Goal: Information Seeking & Learning: Learn about a topic

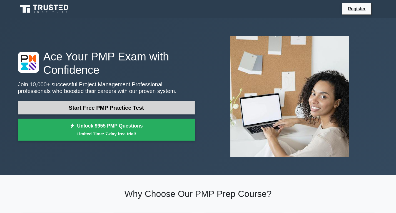
click at [132, 109] on link "Start Free PMP Practice Test" at bounding box center [106, 107] width 177 height 13
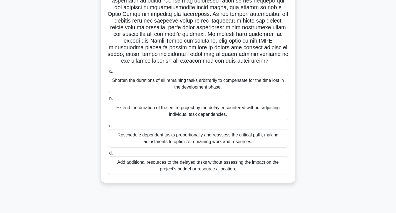
scroll to position [83, 0]
click at [176, 81] on div "Shorten the durations of all remaining tasks arbitrarily to compensate for the …" at bounding box center [198, 83] width 180 height 18
click at [108, 73] on input "a. Shorten the durations of all remaining tasks arbitrarily to compensate for t…" at bounding box center [108, 71] width 0 height 4
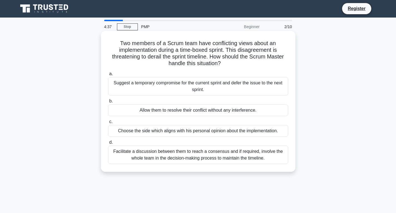
scroll to position [0, 0]
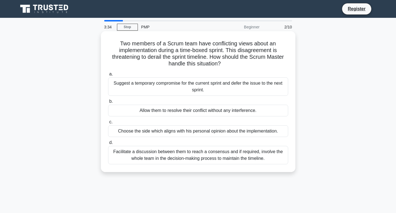
click at [220, 83] on div "Suggest a temporary compromise for the current sprint and defer the issue to th…" at bounding box center [198, 86] width 180 height 18
click at [108, 76] on input "a. Suggest a temporary compromise for the current sprint and defer the issue to…" at bounding box center [108, 74] width 0 height 4
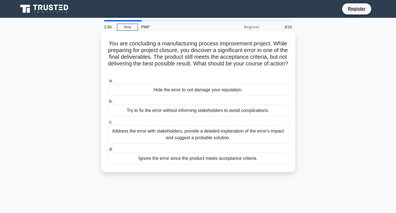
click at [171, 131] on div "Address the error with stakeholders, provide a detailed explanation of the erro…" at bounding box center [198, 134] width 180 height 18
click at [108, 124] on input "c. Address the error with stakeholders, provide a detailed explanation of the e…" at bounding box center [108, 122] width 0 height 4
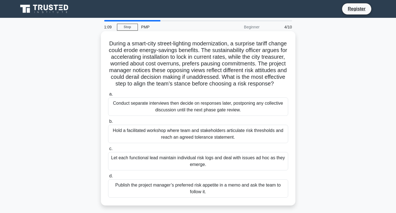
click at [141, 191] on div "Publish the project manager’s preferred risk appetite in a memo and ask the tea…" at bounding box center [198, 188] width 180 height 18
click at [108, 178] on input "d. Publish the project manager’s preferred risk appetite in a memo and ask the …" at bounding box center [108, 176] width 0 height 4
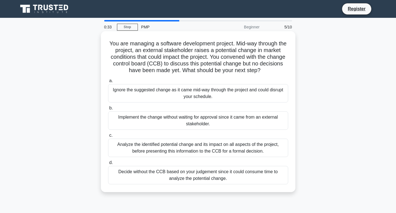
click at [158, 153] on div "Analyze the identified potential change and its impact on all aspects of the pr…" at bounding box center [198, 147] width 180 height 18
click at [108, 137] on input "c. Analyze the identified potential change and its impact on all aspects of the…" at bounding box center [108, 135] width 0 height 4
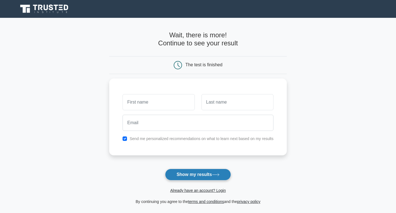
click at [176, 176] on button "Show my results" at bounding box center [198, 174] width 66 height 12
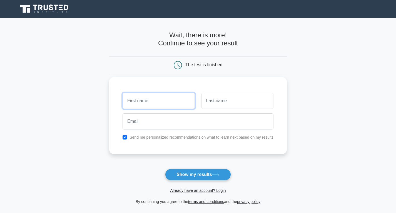
click at [146, 104] on input "text" at bounding box center [159, 101] width 72 height 16
type input "[PERSON_NAME]"
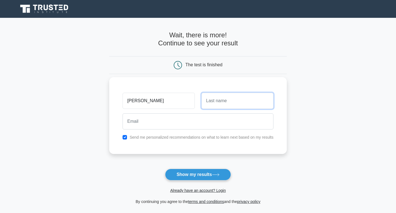
click at [209, 99] on input "text" at bounding box center [237, 101] width 72 height 16
type input "Sheriff"
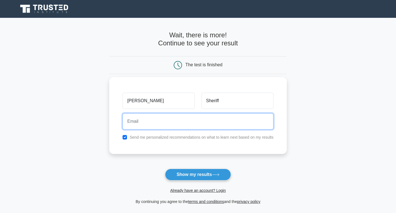
click at [182, 124] on input "email" at bounding box center [198, 121] width 151 height 16
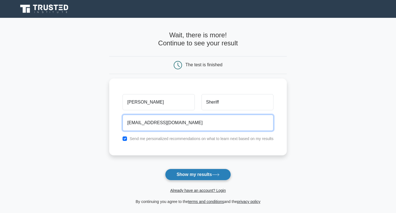
type input "[EMAIL_ADDRESS][DOMAIN_NAME]"
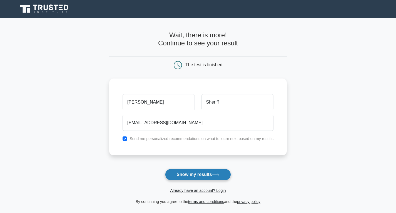
click at [205, 179] on button "Show my results" at bounding box center [198, 174] width 66 height 12
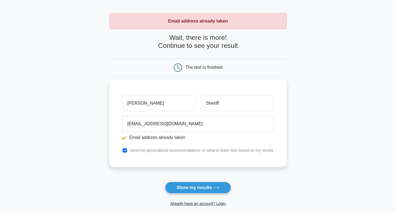
scroll to position [28, 0]
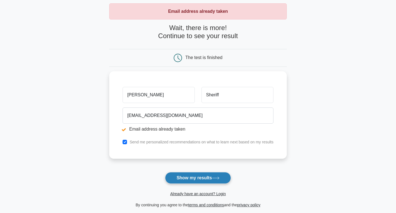
click at [198, 177] on button "Show my results" at bounding box center [198, 178] width 66 height 12
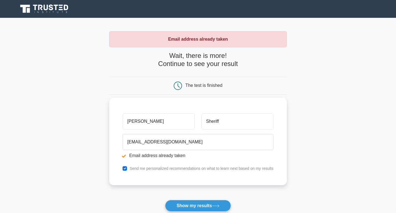
click at [143, 119] on input "Abdul Hadhar" at bounding box center [159, 121] width 72 height 16
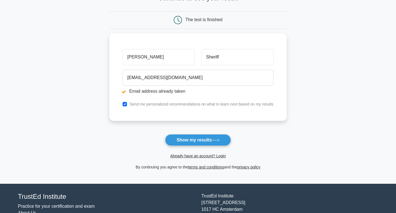
scroll to position [83, 0]
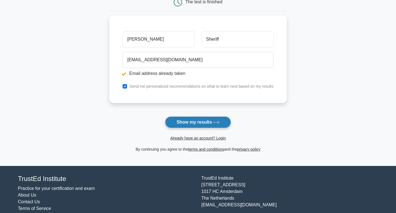
type input "[PERSON_NAME]"
click at [205, 122] on button "Show my results" at bounding box center [198, 122] width 66 height 12
